Goal: Task Accomplishment & Management: Manage account settings

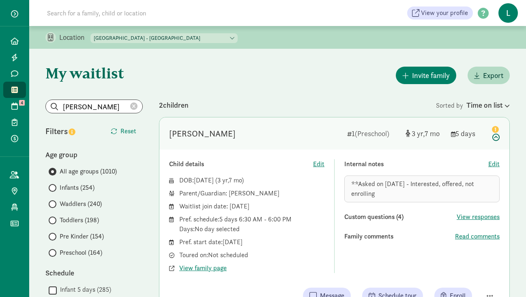
click at [195, 39] on select "[GEOGRAPHIC_DATA] - [GEOGRAPHIC_DATA] [GEOGRAPHIC_DATA] - [GEOGRAPHIC_DATA]" at bounding box center [163, 38] width 147 height 10
select select "264153"
click at [91, 33] on select "[GEOGRAPHIC_DATA] - [GEOGRAPHIC_DATA] [GEOGRAPHIC_DATA] - [GEOGRAPHIC_DATA]" at bounding box center [163, 38] width 147 height 10
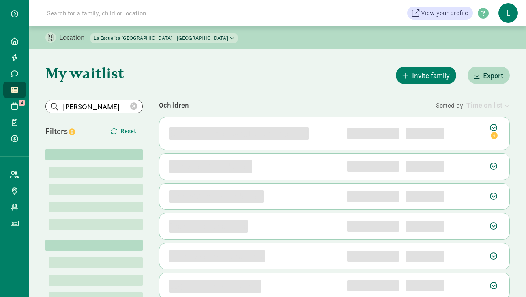
click at [133, 104] on icon at bounding box center [133, 106] width 7 height 7
click at [90, 107] on input "search" at bounding box center [94, 106] width 97 height 13
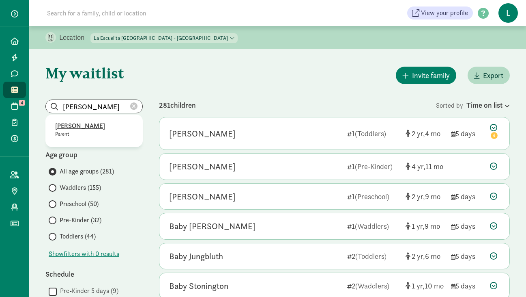
click at [67, 126] on p "Erin Duff" at bounding box center [94, 126] width 78 height 10
type input "Erin Duff"
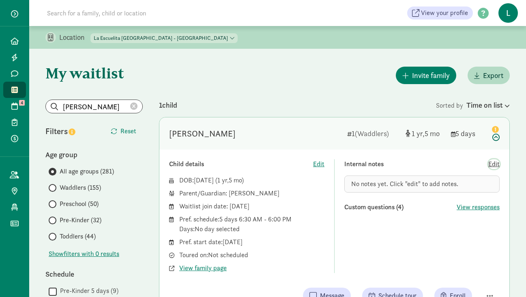
click at [491, 163] on span "Edit" at bounding box center [493, 164] width 11 height 10
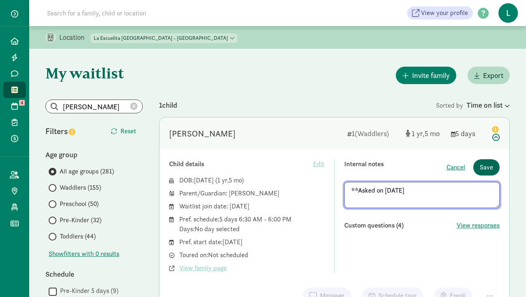
type textarea "**Asked on 7/3/25"
click at [488, 164] on span "Save" at bounding box center [486, 167] width 13 height 10
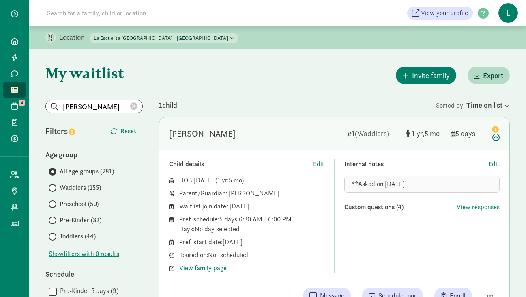
click at [137, 109] on icon at bounding box center [133, 106] width 7 height 7
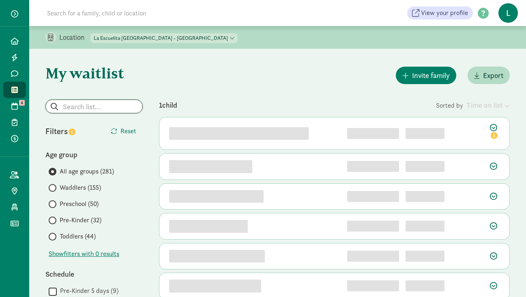
click at [104, 108] on input "search" at bounding box center [94, 106] width 97 height 13
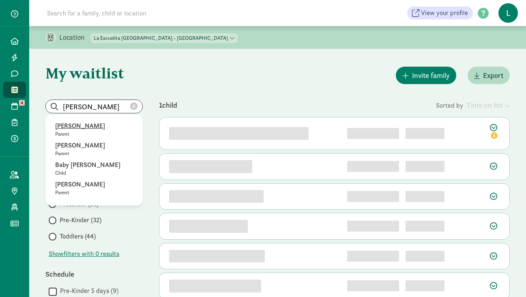
click at [91, 124] on p "Emma Knoesen" at bounding box center [94, 126] width 78 height 10
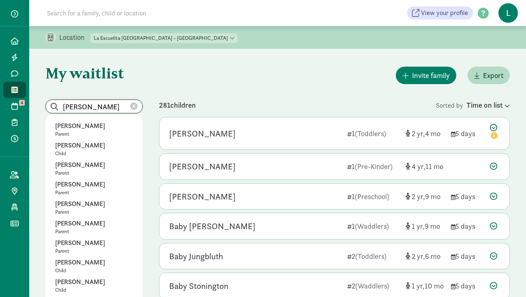
click at [121, 105] on input "Emma Knoesen" at bounding box center [94, 106] width 97 height 13
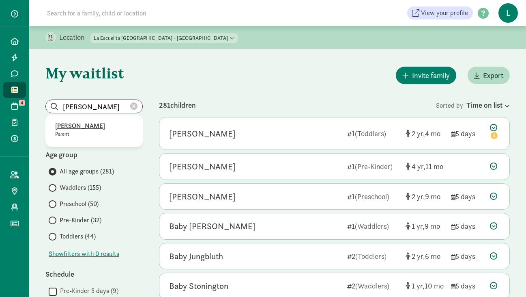
click at [94, 124] on p "Emma Knoesen" at bounding box center [94, 126] width 78 height 10
type input "Emma Knoesen"
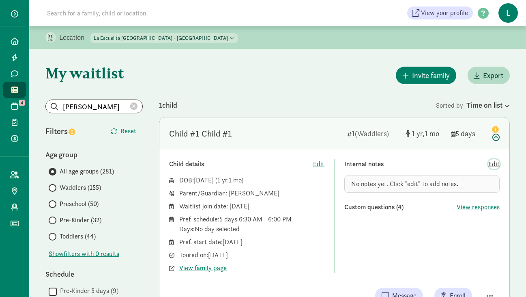
click at [494, 165] on span "Edit" at bounding box center [493, 164] width 11 height 10
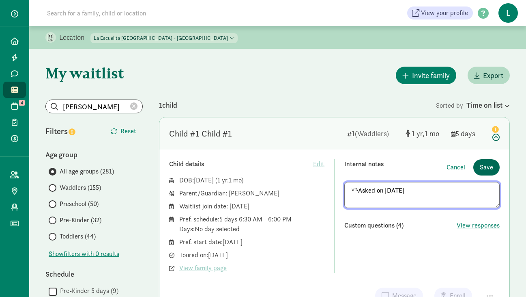
type textarea "**Asked on 7/3/25"
click at [485, 167] on span "Save" at bounding box center [486, 167] width 13 height 10
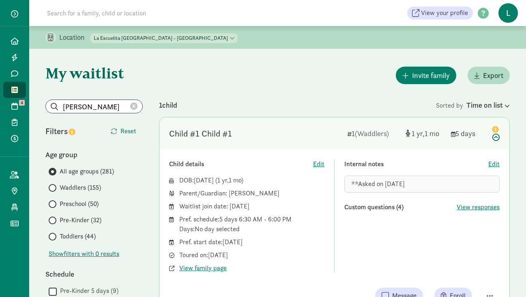
click at [133, 103] on icon at bounding box center [133, 106] width 7 height 7
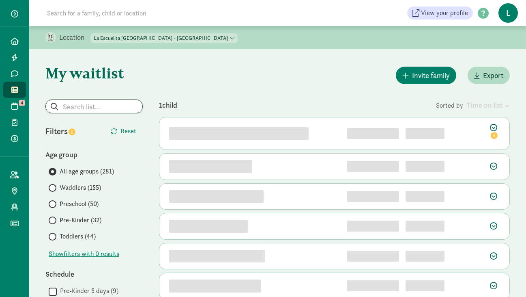
click at [90, 112] on input "search" at bounding box center [94, 106] width 97 height 13
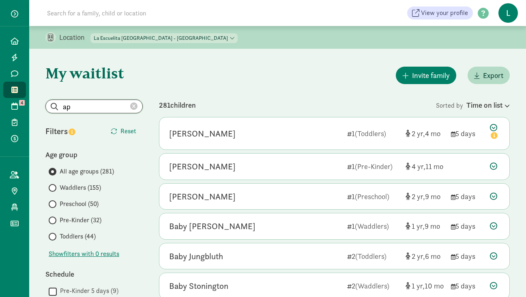
type input "a"
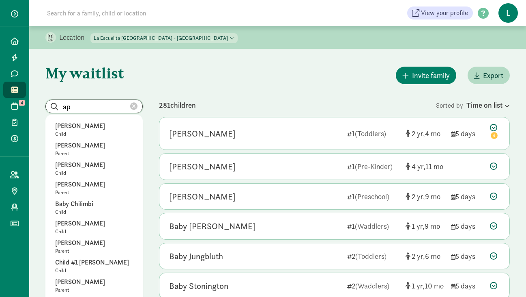
type input "a"
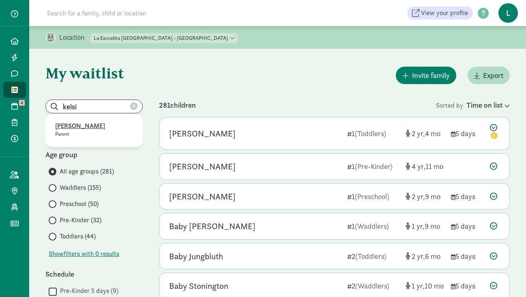
click at [90, 128] on p "Kelsi Ramirez" at bounding box center [94, 126] width 78 height 10
type input "Kelsi Ramirez"
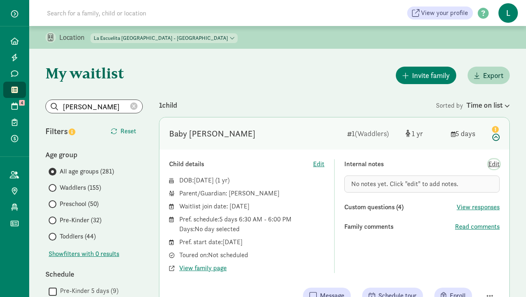
click at [494, 166] on span "Edit" at bounding box center [493, 164] width 11 height 10
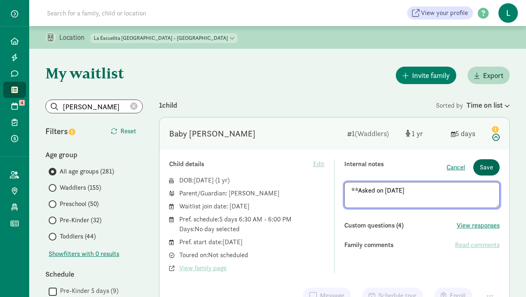
type textarea "**Asked on 7/3/25"
click at [482, 164] on span "Save" at bounding box center [486, 167] width 13 height 10
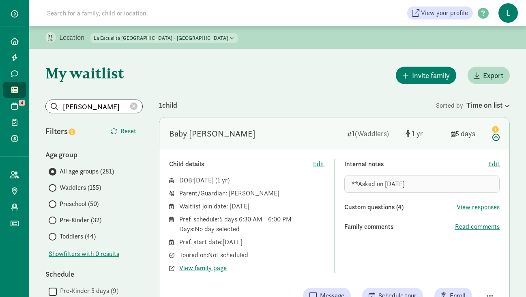
click at [136, 105] on icon at bounding box center [133, 106] width 7 height 7
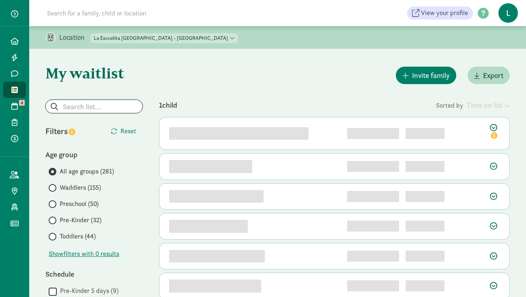
click at [90, 108] on input "search" at bounding box center [94, 106] width 97 height 13
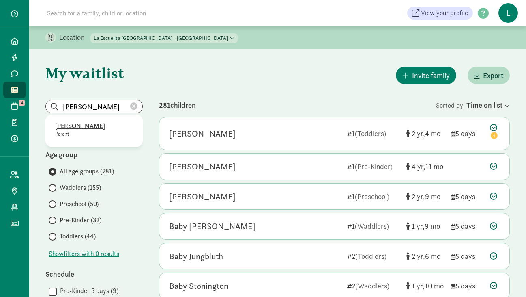
click at [78, 124] on p "Carlin Van Holmes" at bounding box center [94, 126] width 78 height 10
type input "Carlin Van Holmes"
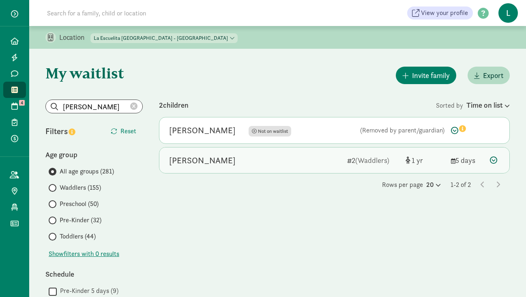
click at [494, 160] on icon at bounding box center [493, 159] width 7 height 7
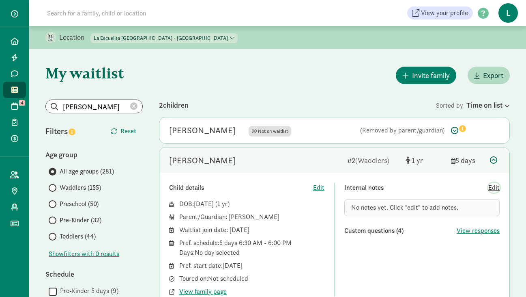
click at [490, 187] on span "Edit" at bounding box center [493, 188] width 11 height 10
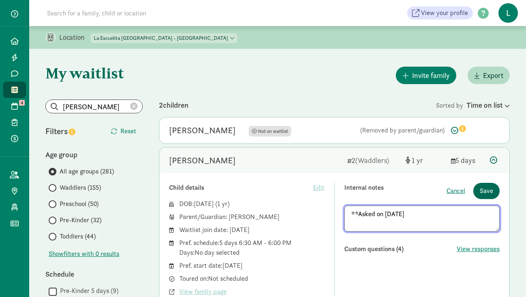
type textarea "**Asked on 7/3/25"
click at [491, 191] on span "Save" at bounding box center [486, 191] width 13 height 10
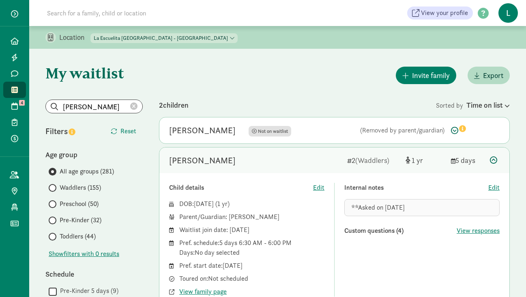
click at [133, 108] on icon at bounding box center [133, 106] width 7 height 7
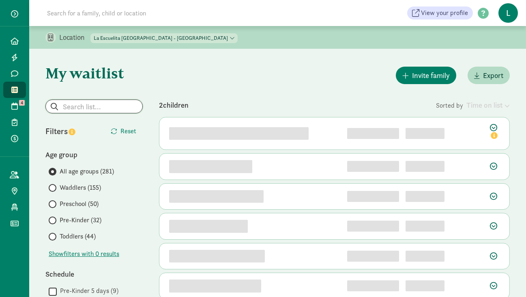
click at [95, 108] on input "search" at bounding box center [94, 106] width 97 height 13
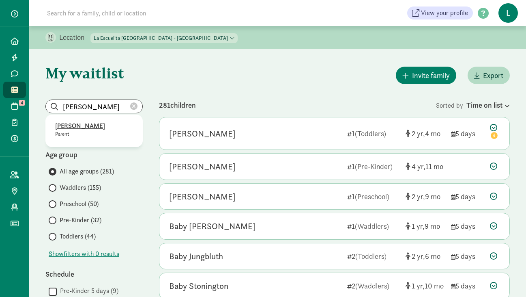
click at [84, 125] on p "Elise Hirschi" at bounding box center [94, 126] width 78 height 10
type input "Elise Hirschi"
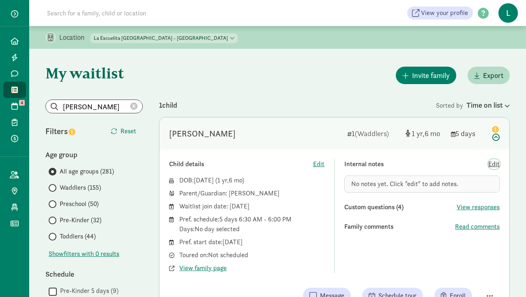
click at [494, 166] on span "Edit" at bounding box center [493, 164] width 11 height 10
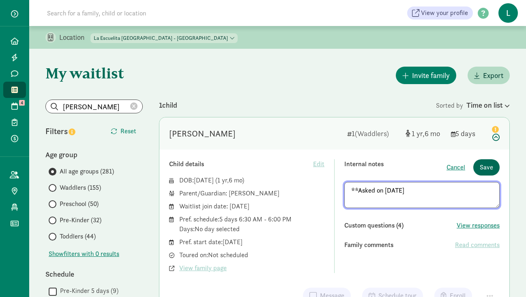
type textarea "**Asked on 7/3/25"
click at [483, 167] on span "Save" at bounding box center [486, 167] width 13 height 10
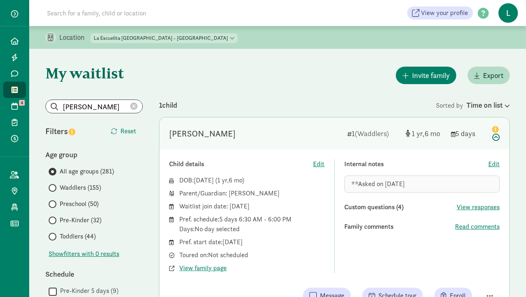
click at [133, 103] on icon at bounding box center [133, 106] width 7 height 7
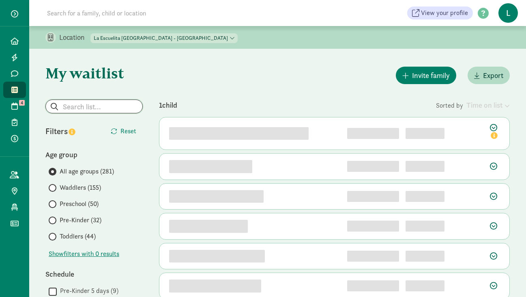
click at [88, 111] on input "search" at bounding box center [94, 106] width 97 height 13
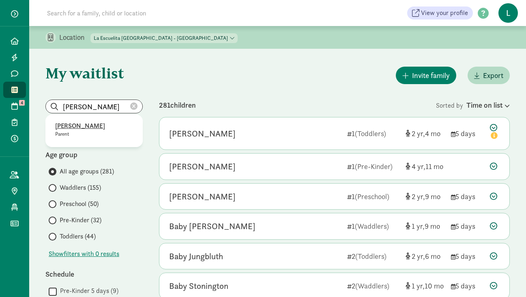
click at [81, 129] on p "Genya Shimkin" at bounding box center [94, 126] width 78 height 10
type input "Genya Shimkin"
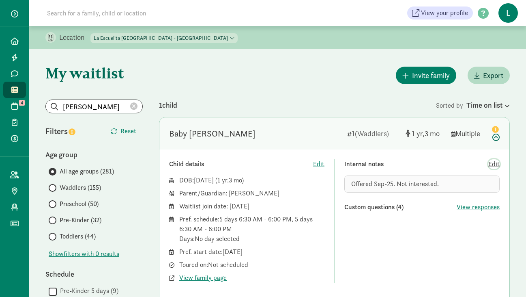
click at [496, 164] on span "Edit" at bounding box center [493, 164] width 11 height 10
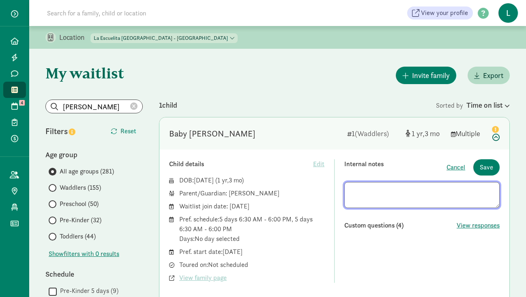
drag, startPoint x: 460, startPoint y: 190, endPoint x: 322, endPoint y: 190, distance: 137.9
click at [322, 190] on div "Child details Edit DOB: May 26, 2024 ( 1 3 ) Parent/Guardian: Genya Shimkin Wai…" at bounding box center [334, 220] width 331 height 123
type textarea "**Asked on 7/3/25 - Offered Sep-25. Not interested."
click at [487, 167] on span "Save" at bounding box center [486, 167] width 13 height 10
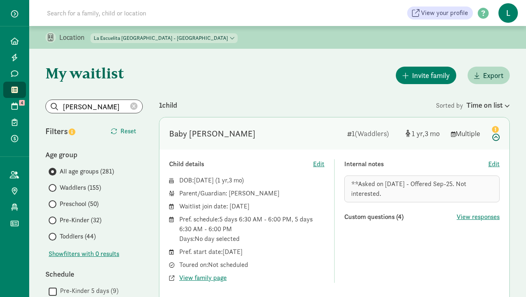
click at [135, 108] on icon at bounding box center [133, 106] width 7 height 7
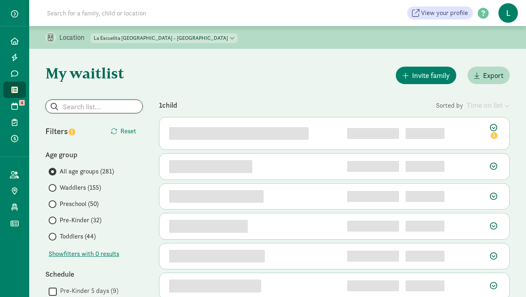
click at [96, 102] on input "search" at bounding box center [94, 106] width 97 height 13
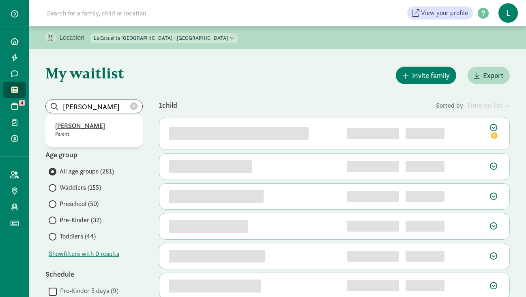
click at [82, 124] on p "Emma Andress" at bounding box center [94, 126] width 78 height 10
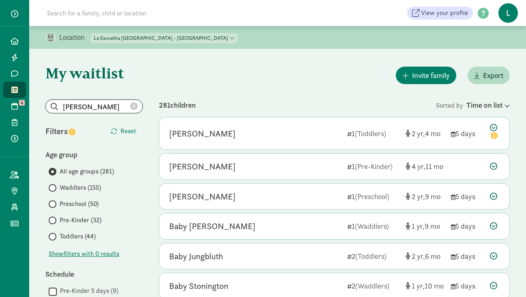
click at [114, 107] on input "Emma Andress" at bounding box center [94, 106] width 97 height 13
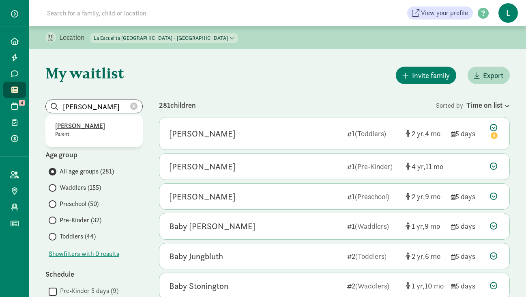
click at [87, 125] on p "Emma Andress" at bounding box center [94, 126] width 78 height 10
type input "Emma Andress"
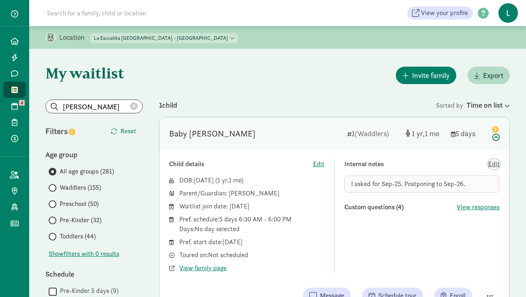
click at [493, 163] on span "Edit" at bounding box center [493, 164] width 11 height 10
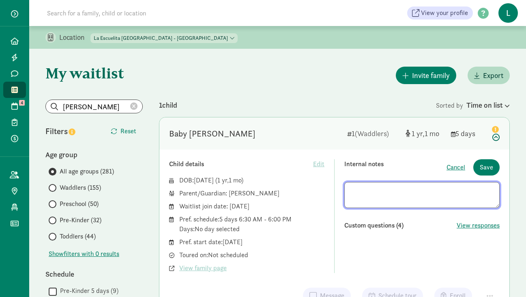
drag, startPoint x: 469, startPoint y: 189, endPoint x: 245, endPoint y: 189, distance: 224.4
click at [245, 189] on div "Child details Edit DOB: Jul 1, 2024 ( 1 1 ) Parent/Guardian: Emma Andress Waitl…" at bounding box center [334, 216] width 331 height 114
type textarea "**Asked on 7/3/25 - Postponing to Sep-26."
click at [488, 166] on span "Save" at bounding box center [486, 167] width 13 height 10
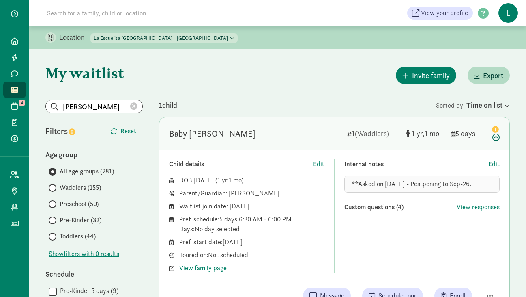
click at [137, 108] on icon at bounding box center [133, 106] width 7 height 7
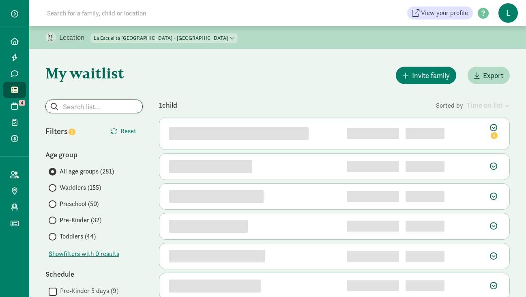
click at [107, 110] on input "search" at bounding box center [94, 106] width 97 height 13
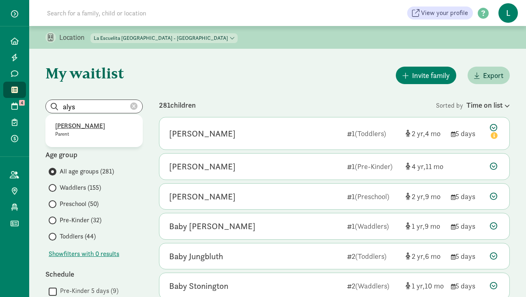
click at [85, 123] on p "Alyson Honsa" at bounding box center [94, 126] width 78 height 10
type input "Alyson Honsa"
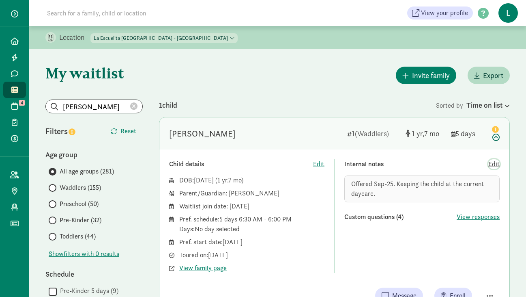
click at [497, 163] on span "Edit" at bounding box center [493, 164] width 11 height 10
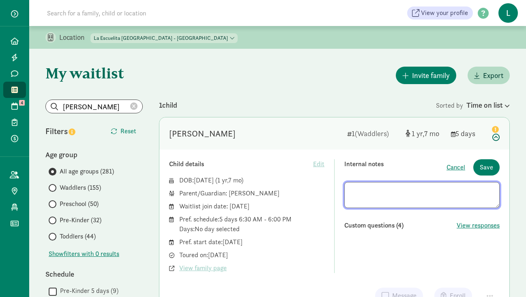
drag, startPoint x: 379, startPoint y: 202, endPoint x: 331, endPoint y: 189, distance: 48.9
click at [331, 189] on div "Child details Edit DOB: Jan 24, 2024 ( 1 7 ) Parent/Guardian: Alyson Honsa Wait…" at bounding box center [334, 216] width 331 height 114
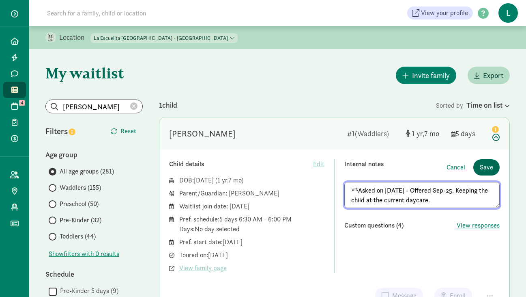
type textarea "**Asked on 7/3/25 - Offered Sep-25. Keeping the child at the current daycare."
click at [488, 167] on span "Save" at bounding box center [486, 167] width 13 height 10
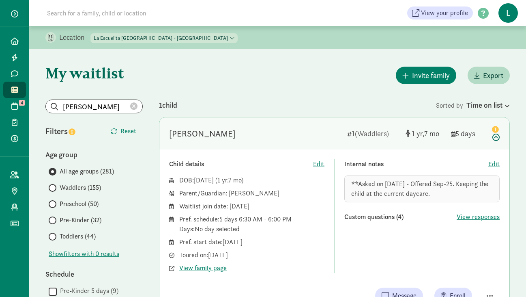
click at [135, 103] on icon at bounding box center [133, 106] width 7 height 7
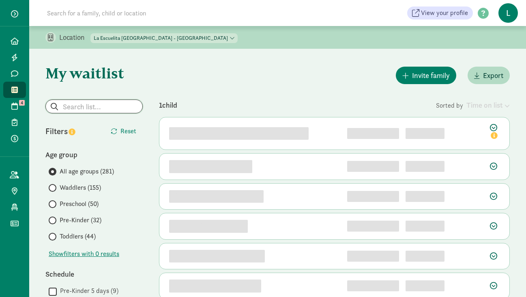
click at [94, 106] on input "search" at bounding box center [94, 106] width 97 height 13
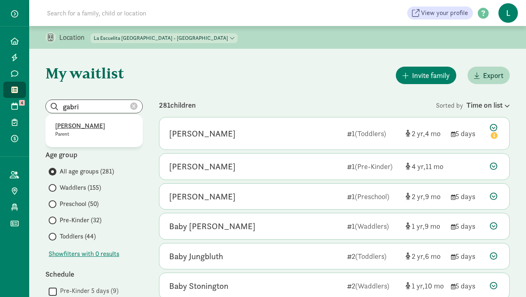
click at [83, 125] on p "GABRIELA BOYLE" at bounding box center [94, 126] width 78 height 10
type input "GABRIELA BOYLE"
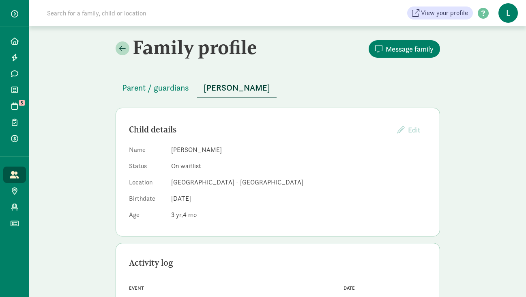
click at [87, 10] on input at bounding box center [156, 13] width 228 height 16
click at [146, 86] on span "Parent / guardians" at bounding box center [155, 87] width 67 height 13
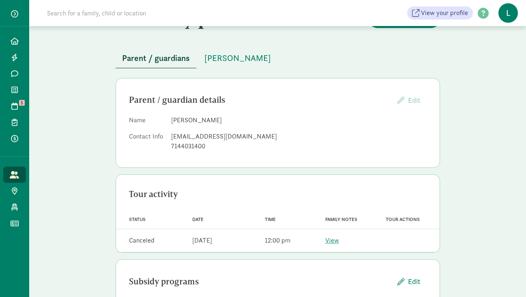
scroll to position [27, 0]
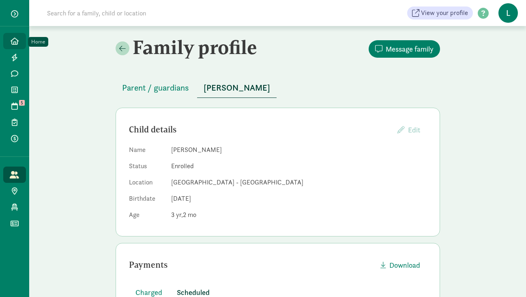
click at [18, 42] on icon at bounding box center [15, 40] width 8 height 7
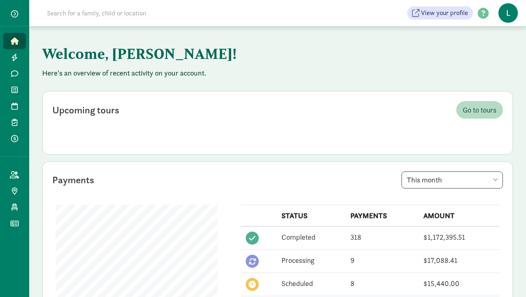
click at [96, 17] on input at bounding box center [156, 13] width 228 height 16
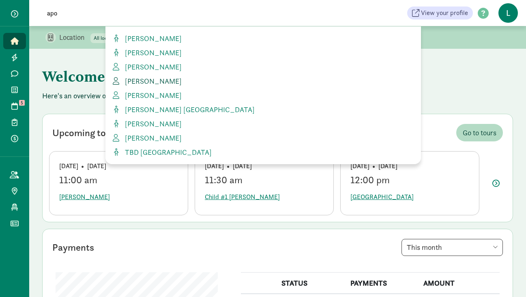
type input "apo"
click at [144, 80] on span "Apoorv Kothari" at bounding box center [152, 80] width 60 height 9
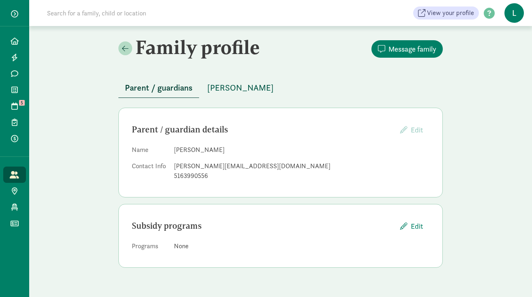
click at [229, 85] on span "Nalin Kothari" at bounding box center [240, 87] width 67 height 13
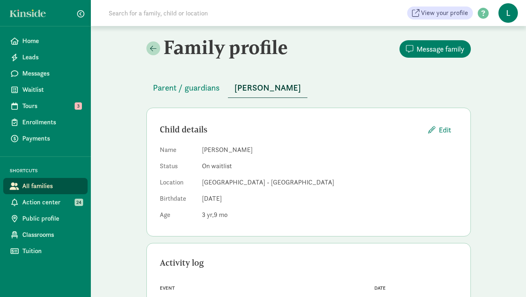
scroll to position [49, 0]
